Goal: Task Accomplishment & Management: Manage account settings

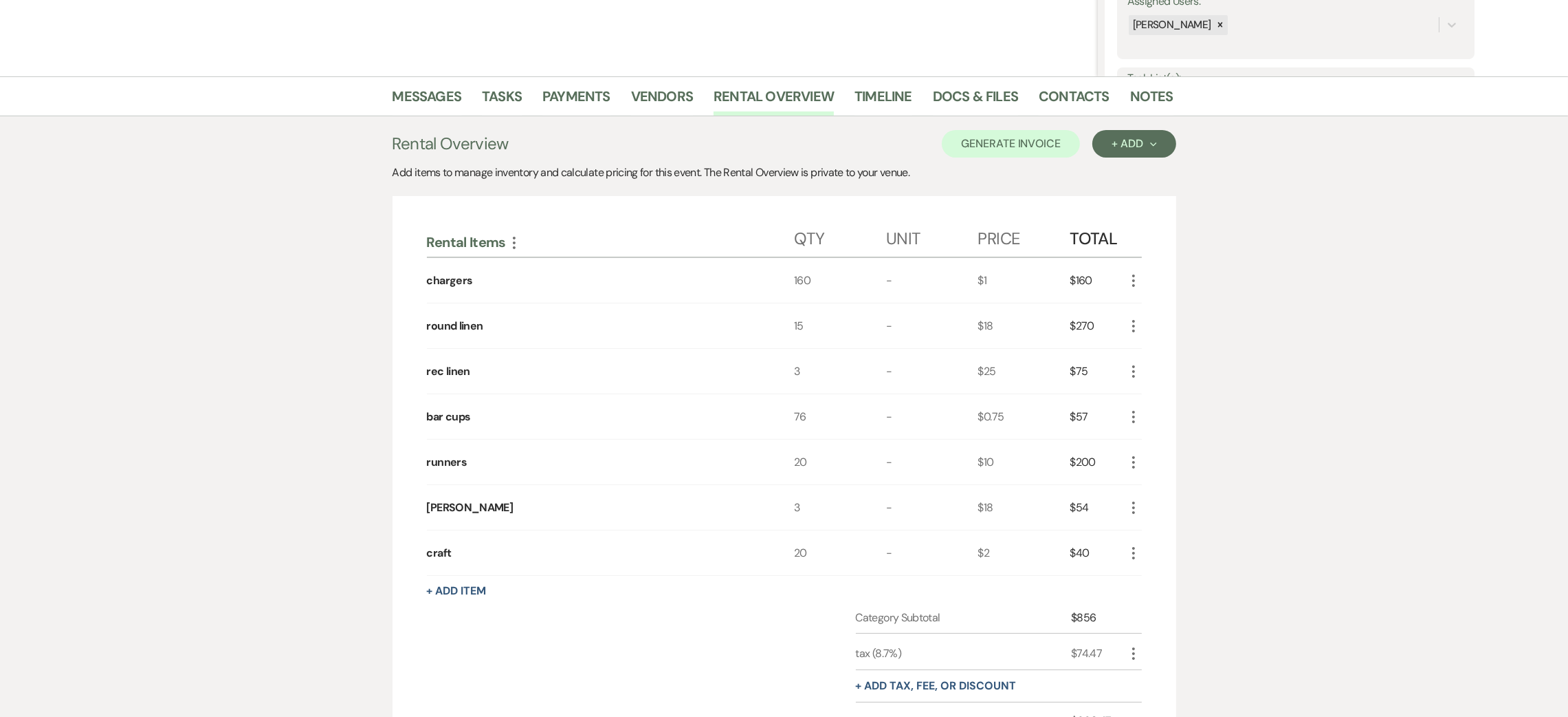
click at [1141, 511] on icon "More" at bounding box center [1133, 508] width 17 height 17
click at [1152, 532] on button "Pencil Edit" at bounding box center [1161, 535] width 71 height 22
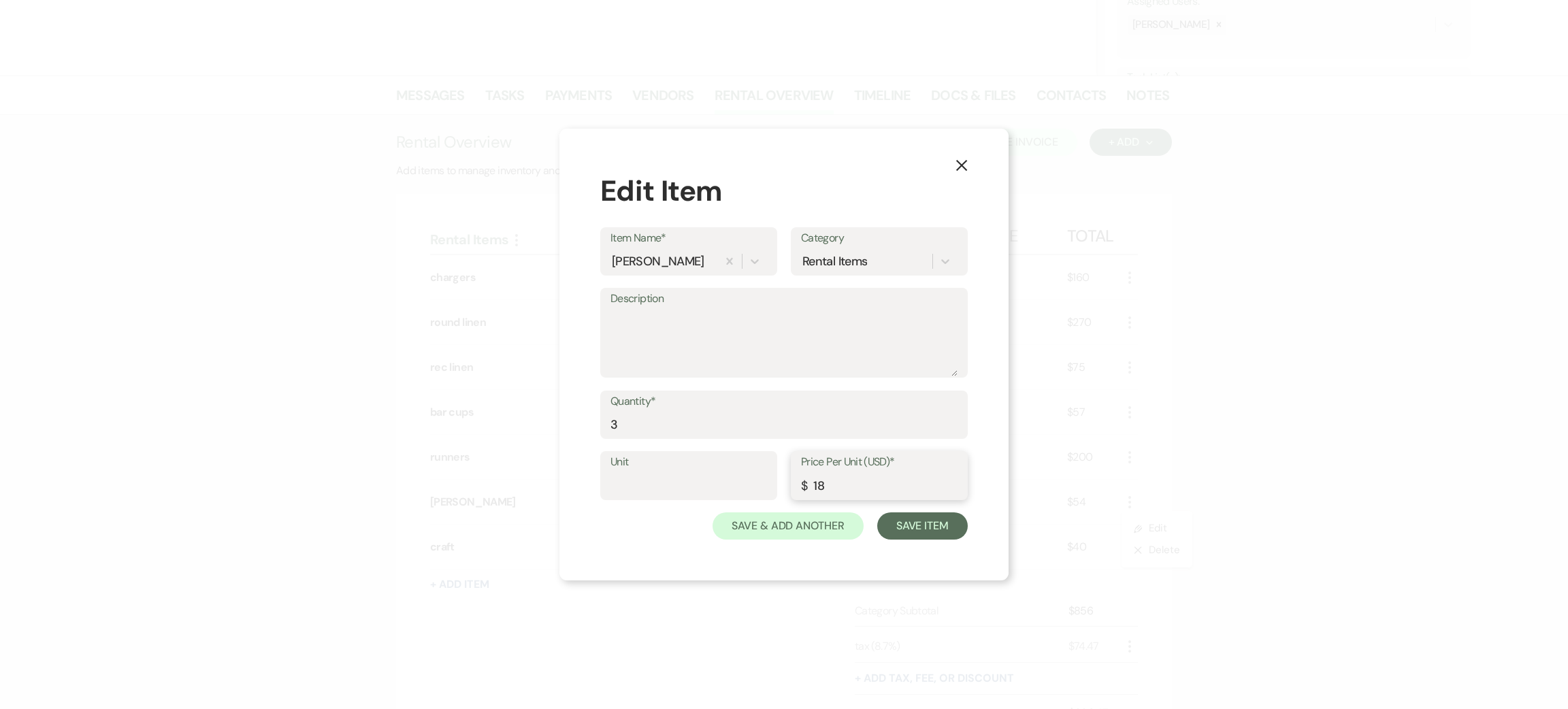
click at [877, 482] on input "18" at bounding box center [879, 484] width 157 height 26
type input "1"
type input "35"
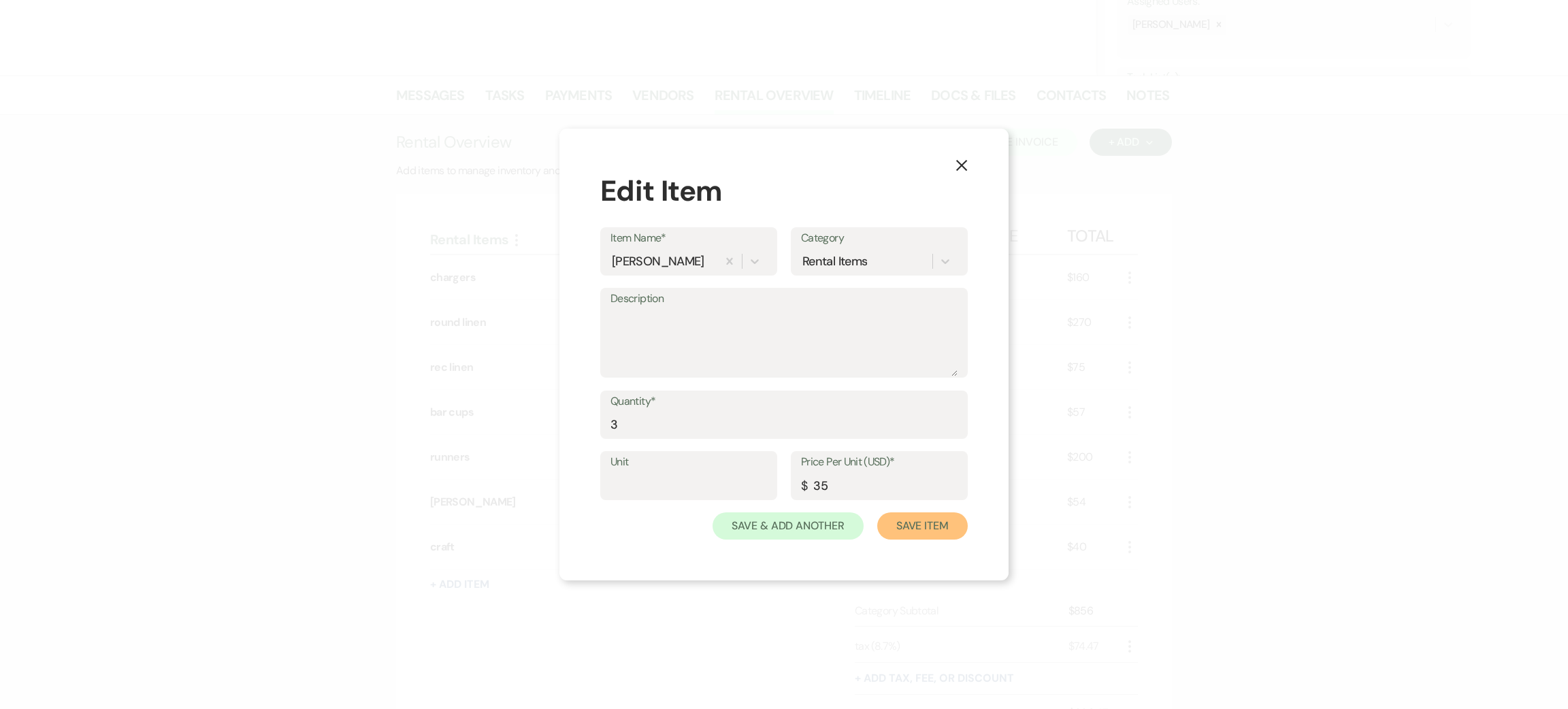
click at [907, 521] on button "Save Item" at bounding box center [922, 526] width 90 height 27
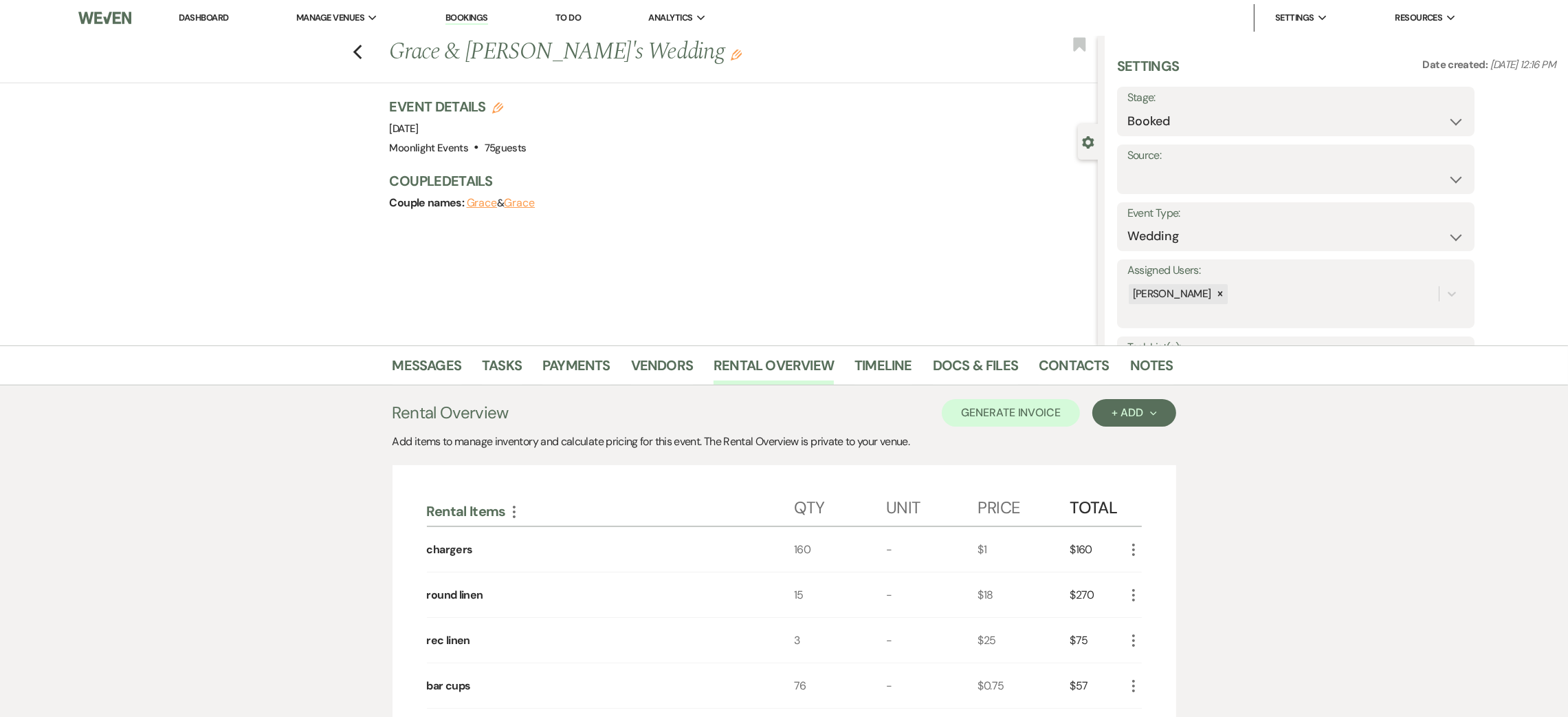
click at [193, 23] on link "Dashboard" at bounding box center [203, 18] width 50 height 12
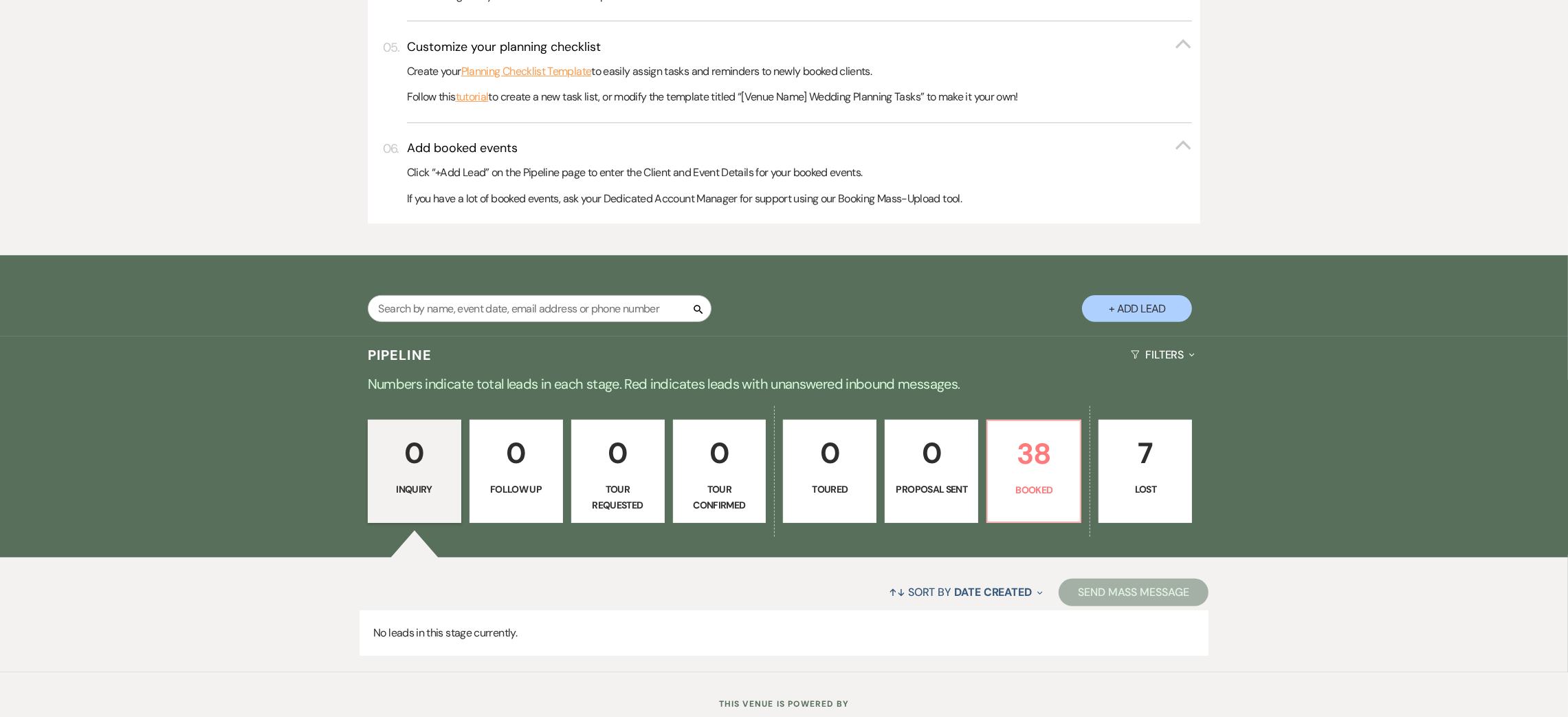
scroll to position [712, 0]
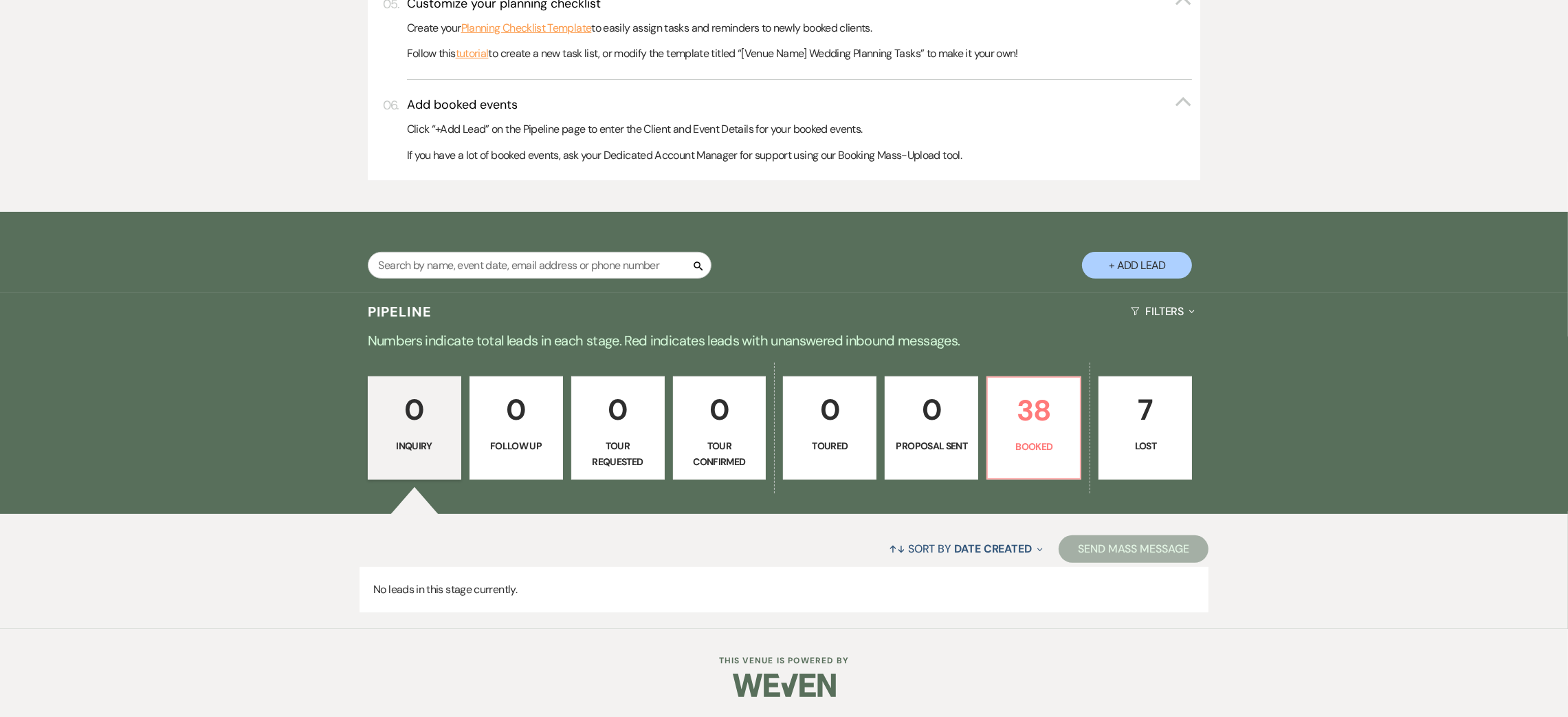
click at [1119, 260] on button "+ Add Lead" at bounding box center [1137, 265] width 110 height 27
select select "810"
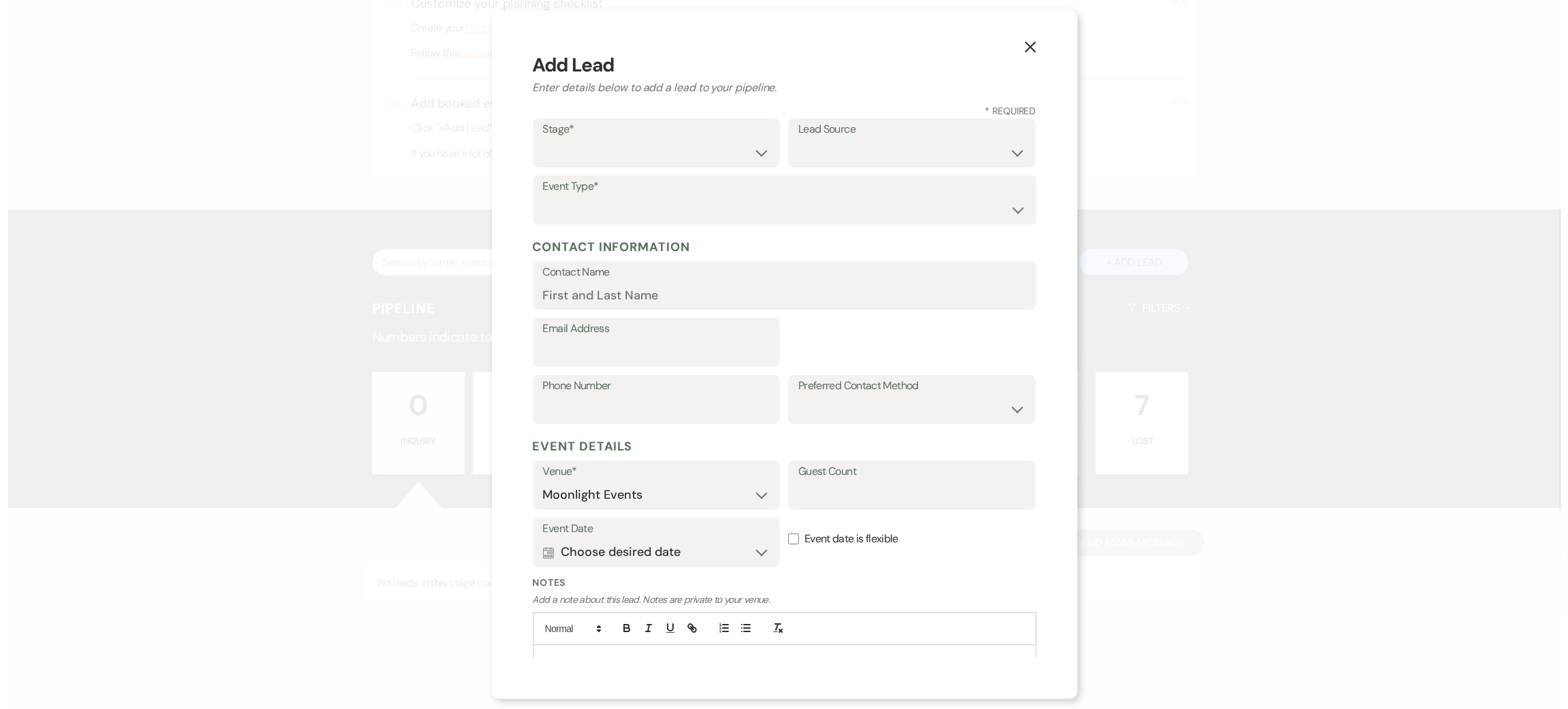
scroll to position [707, 0]
click at [623, 154] on select "Inquiry Follow Up Tour Requested Tour Confirmed Toured Proposal Sent Booked Lost" at bounding box center [656, 152] width 228 height 26
select select "5"
click at [543, 139] on select "Inquiry Follow Up Tour Requested Tour Confirmed Toured Proposal Sent Booked Lost" at bounding box center [656, 152] width 228 height 26
click at [597, 217] on select "Wedding Anniversary Party Baby Shower Bachelorette / Bachelor Party Birthday Pa…" at bounding box center [784, 209] width 483 height 26
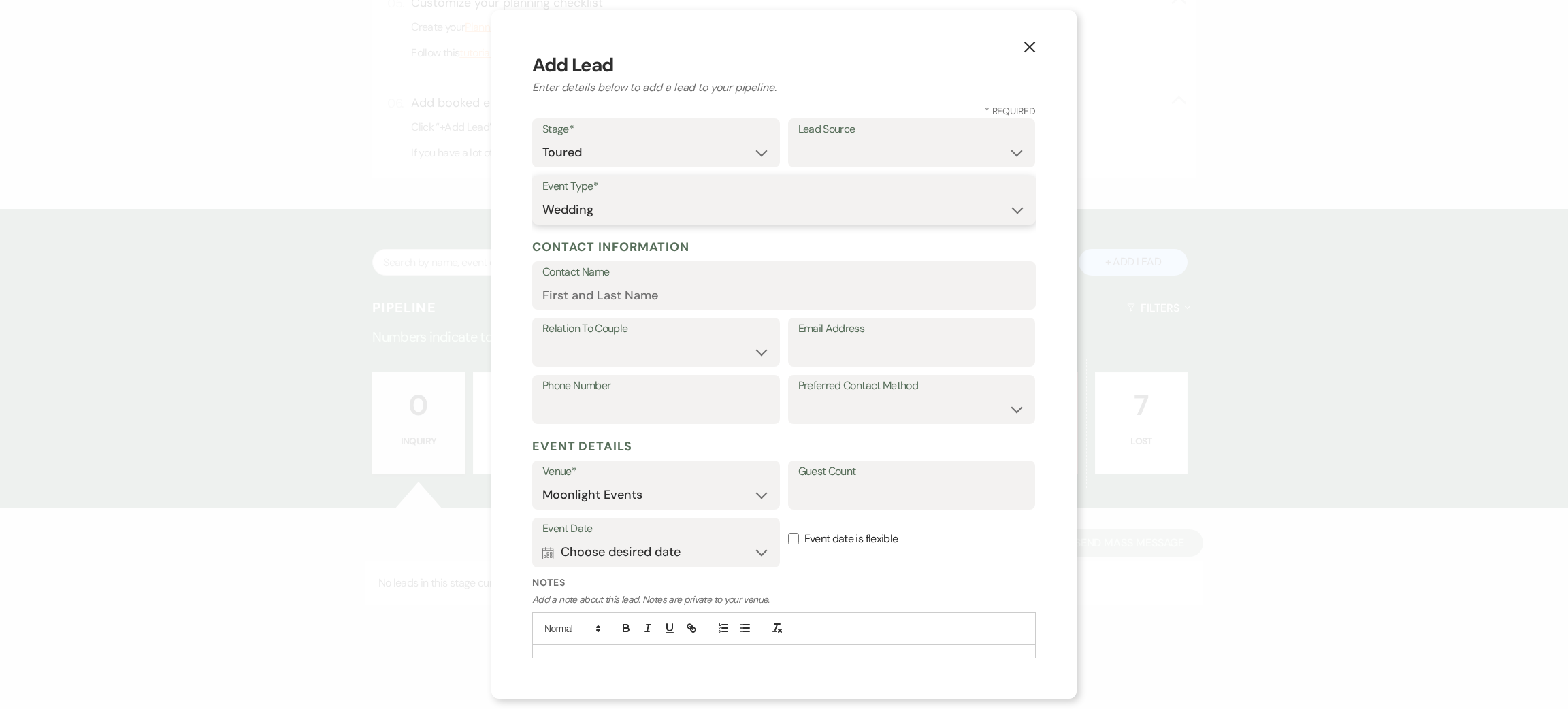
click at [543, 196] on select "Wedding Anniversary Party Baby Shower Bachelorette / Bachelor Party Birthday Pa…" at bounding box center [784, 209] width 483 height 26
click at [603, 205] on select "Wedding Anniversary Party Baby Shower Bachelorette / Bachelor Party Birthday Pa…" at bounding box center [784, 209] width 483 height 26
click at [543, 196] on select "Wedding Anniversary Party Baby Shower Bachelorette / Bachelor Party Birthday Pa…" at bounding box center [784, 209] width 483 height 26
click at [610, 217] on select "Wedding Anniversary Party Baby Shower Bachelorette / Bachelor Party Birthday Pa…" at bounding box center [784, 209] width 483 height 26
select select "6"
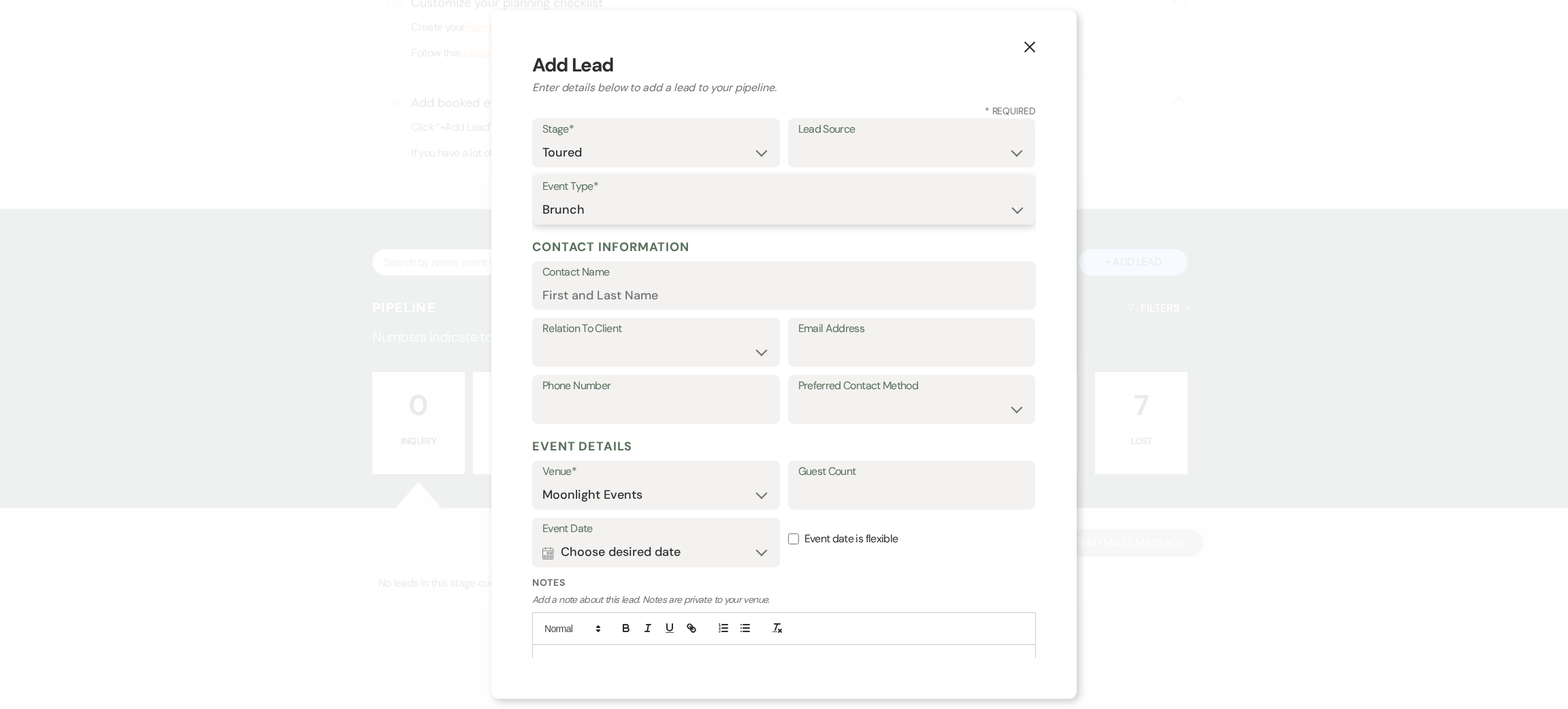
click at [543, 196] on select "Wedding Anniversary Party Baby Shower Bachelorette / Bachelor Party Birthday Pa…" at bounding box center [784, 209] width 483 height 26
click at [634, 293] on input "Contact Name" at bounding box center [784, 294] width 483 height 26
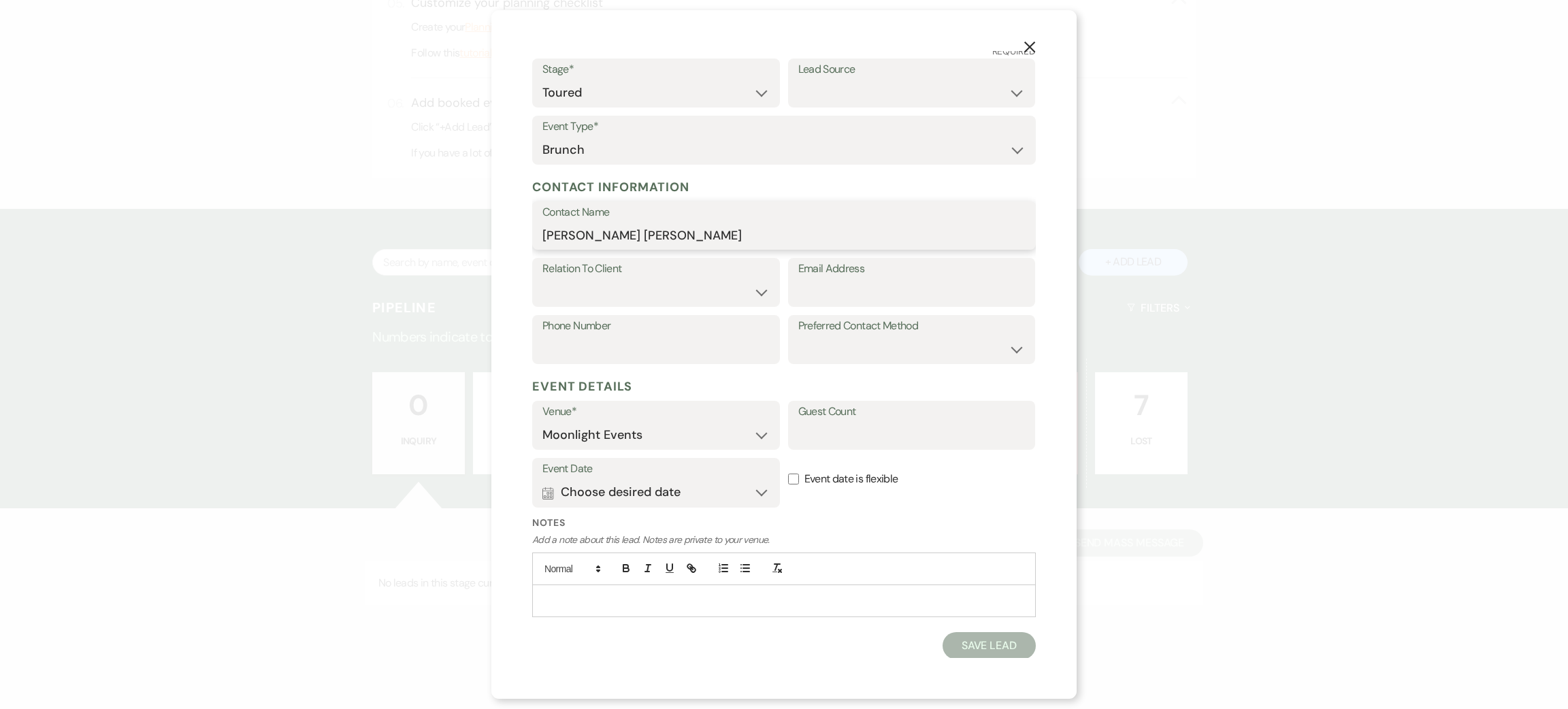
type input "[PERSON_NAME] [PERSON_NAME]"
click at [1030, 52] on icon "X" at bounding box center [1029, 47] width 12 height 12
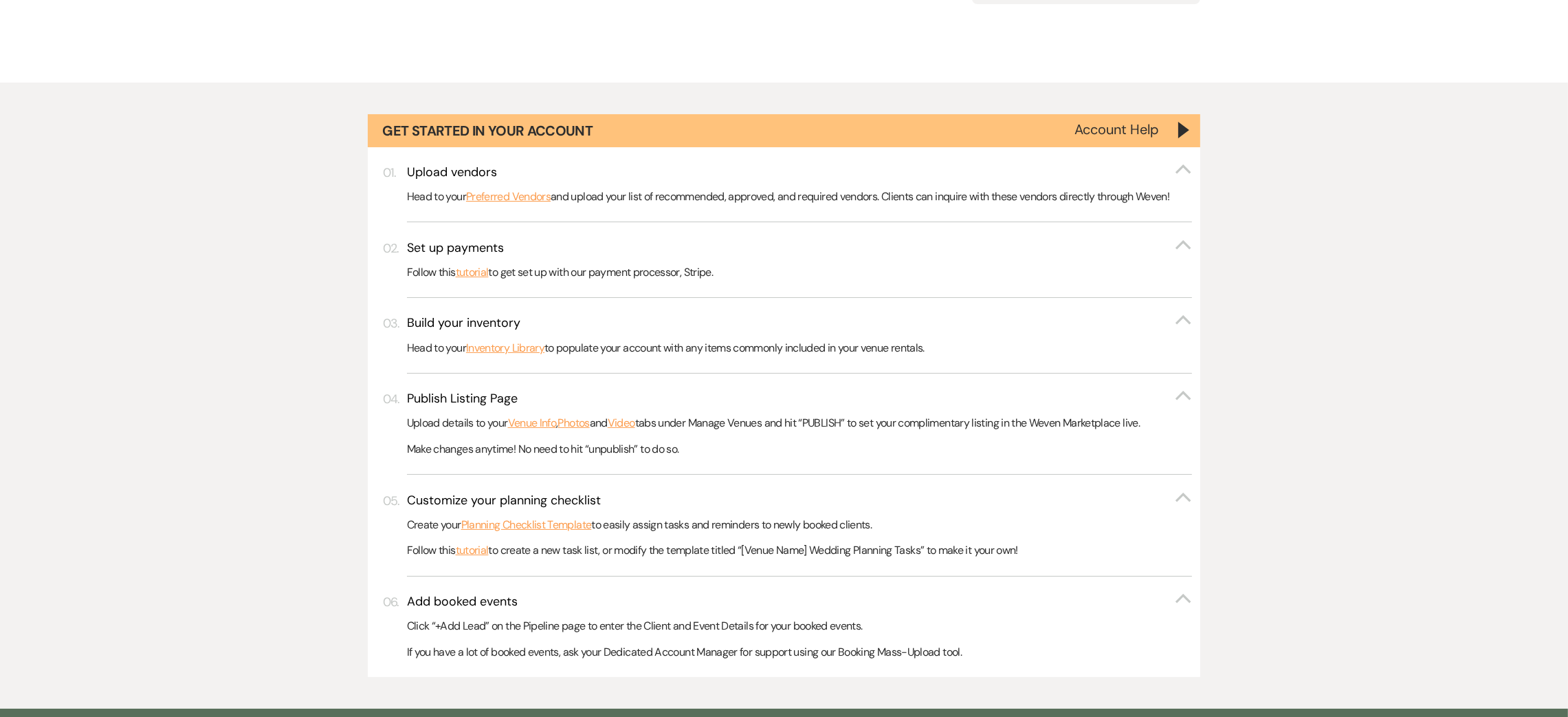
scroll to position [93, 0]
